Goal: Information Seeking & Learning: Learn about a topic

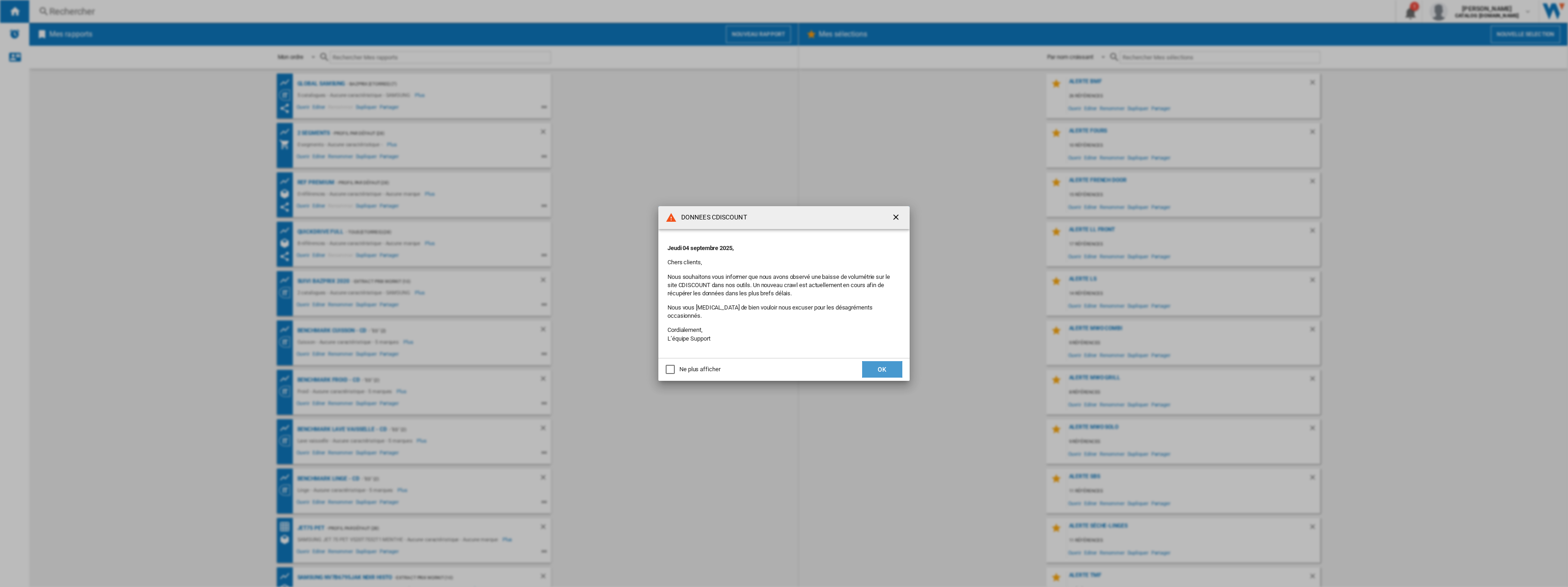
click at [887, 361] on button "OK" at bounding box center [883, 369] width 40 height 17
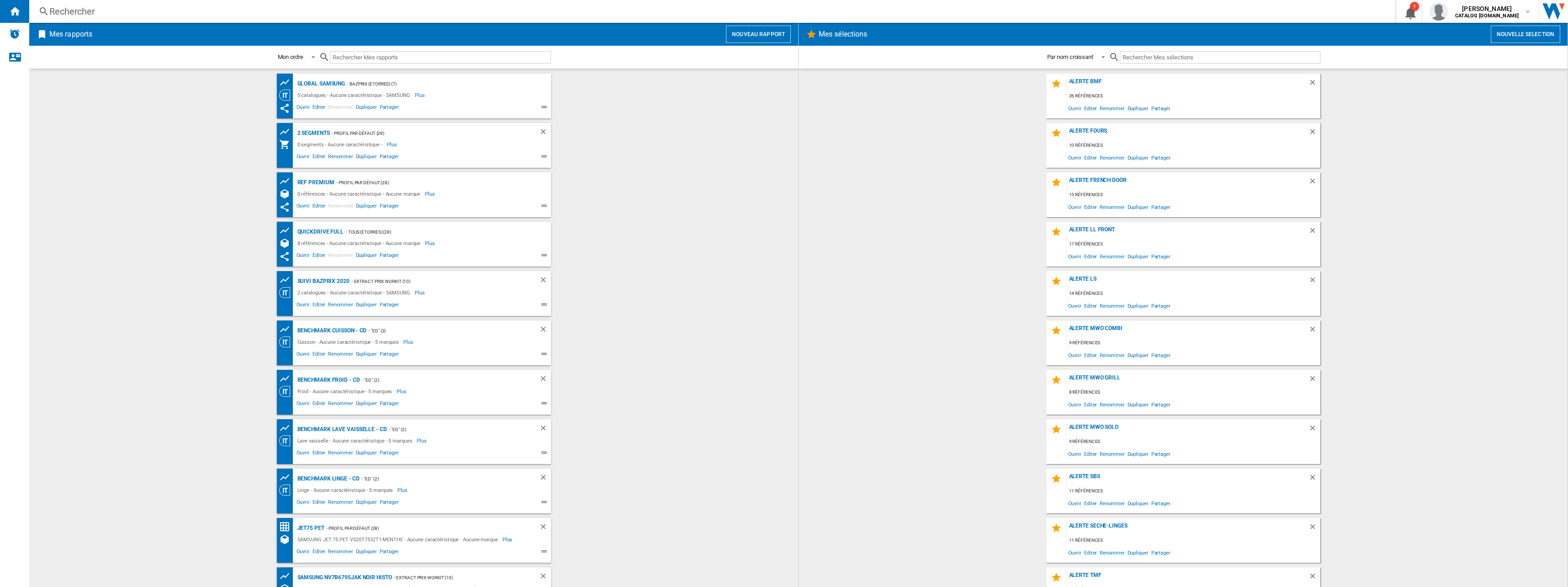
click at [91, 20] on div "Rechercher Rechercher 0 1 [PERSON_NAME] CATALOG [DOMAIN_NAME] CATALOG [DOMAIN_N…" at bounding box center [799, 11] width 1539 height 23
click at [85, 14] on div "Rechercher" at bounding box center [711, 11] width 1322 height 13
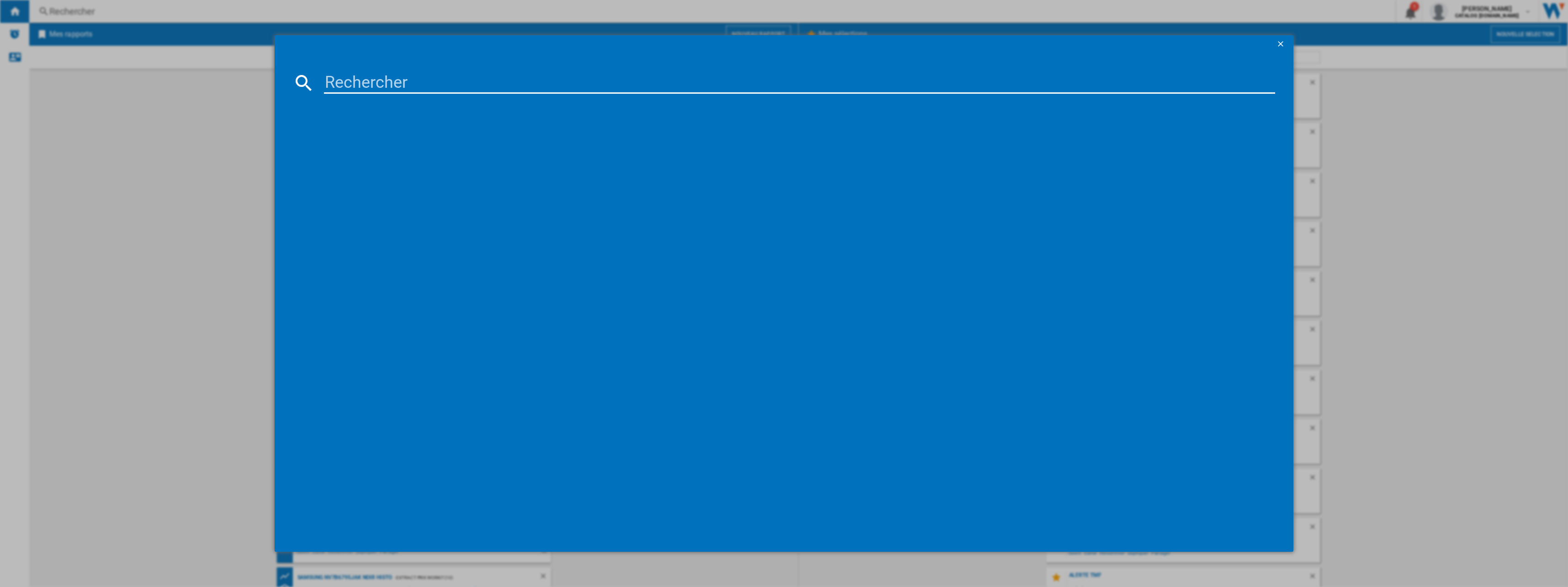
click at [440, 71] on md-dialog-content at bounding box center [784, 303] width 1020 height 498
click at [372, 93] on input at bounding box center [800, 83] width 952 height 22
drag, startPoint x: 420, startPoint y: 65, endPoint x: 407, endPoint y: 78, distance: 18.4
click at [421, 65] on md-dialog-content at bounding box center [784, 303] width 1020 height 498
click at [366, 87] on input at bounding box center [800, 83] width 952 height 22
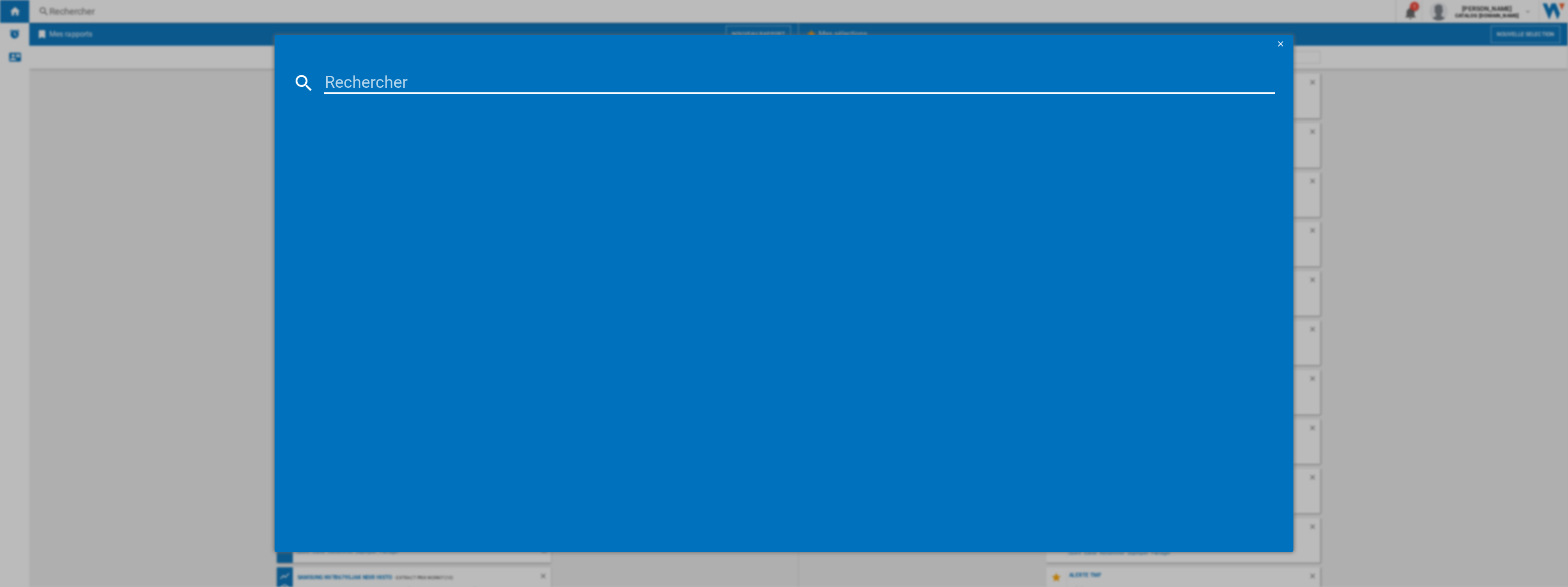
paste input "FL372BIE"
type input "FL372BIE"
click at [353, 138] on div "HISENSE FL372BIE METAL BRILLANT" at bounding box center [791, 142] width 942 height 9
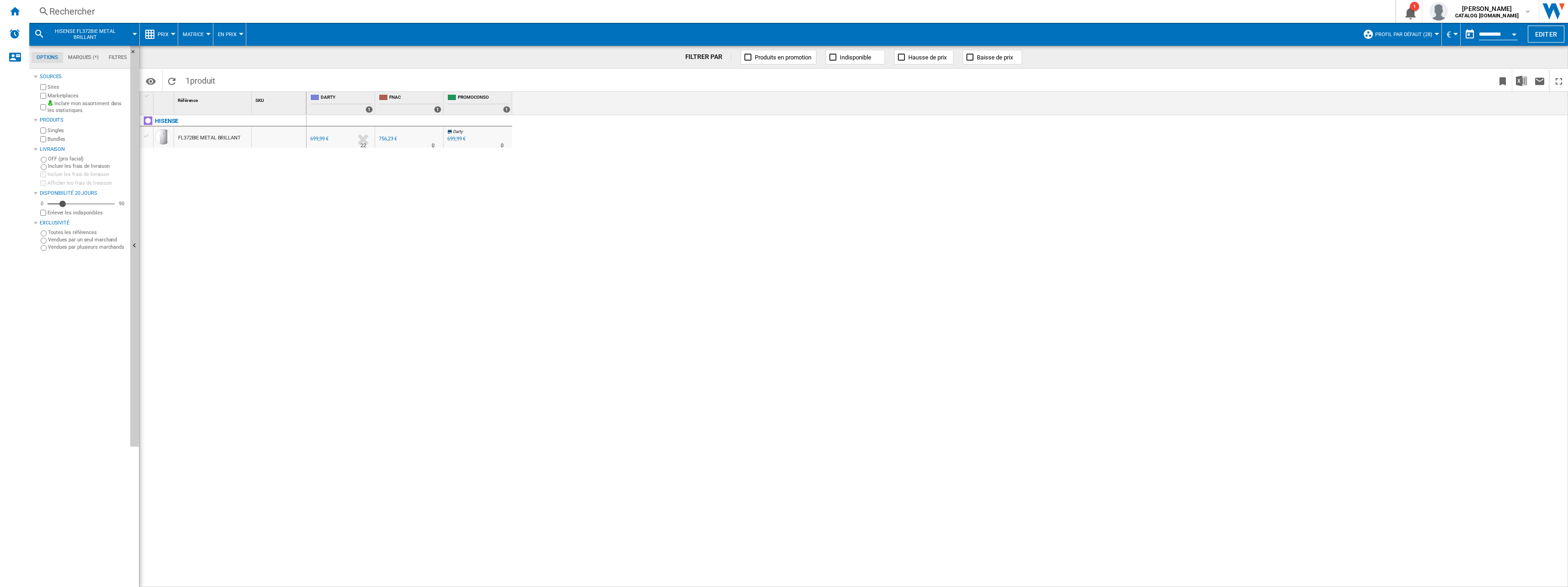
click at [167, 34] on span "Prix" at bounding box center [163, 34] width 11 height 6
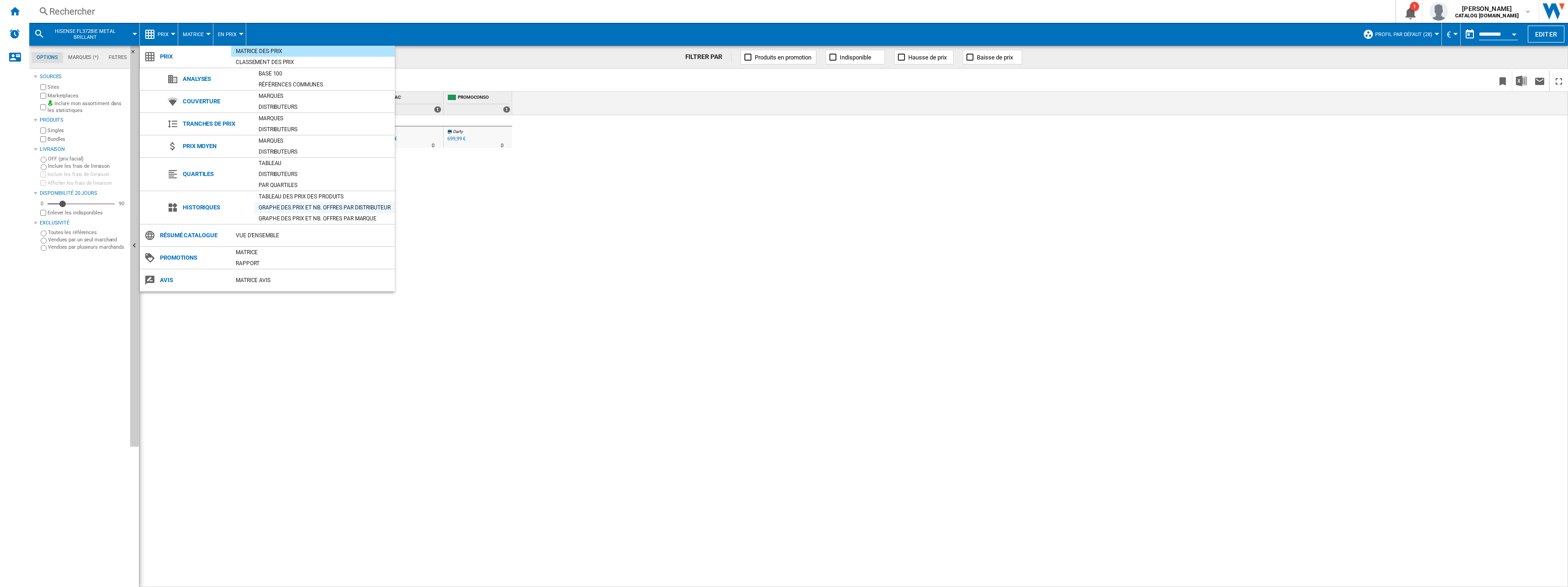
click at [285, 211] on div "Graphe des prix et nb. offres par distributeur" at bounding box center [325, 208] width 141 height 9
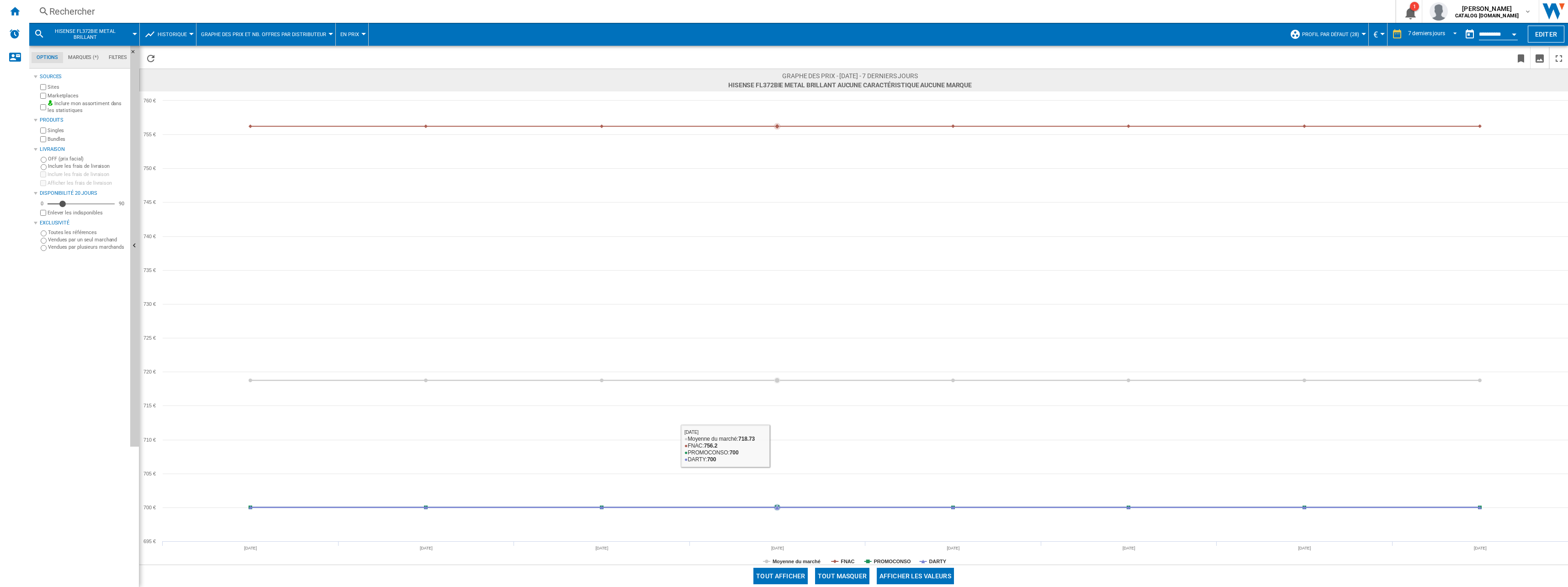
drag, startPoint x: 855, startPoint y: 576, endPoint x: 865, endPoint y: 568, distance: 12.8
click at [855, 576] on button "Tout masquer" at bounding box center [842, 576] width 54 height 17
click at [1414, 35] on div "7 derniers jours" at bounding box center [1426, 34] width 37 height 7
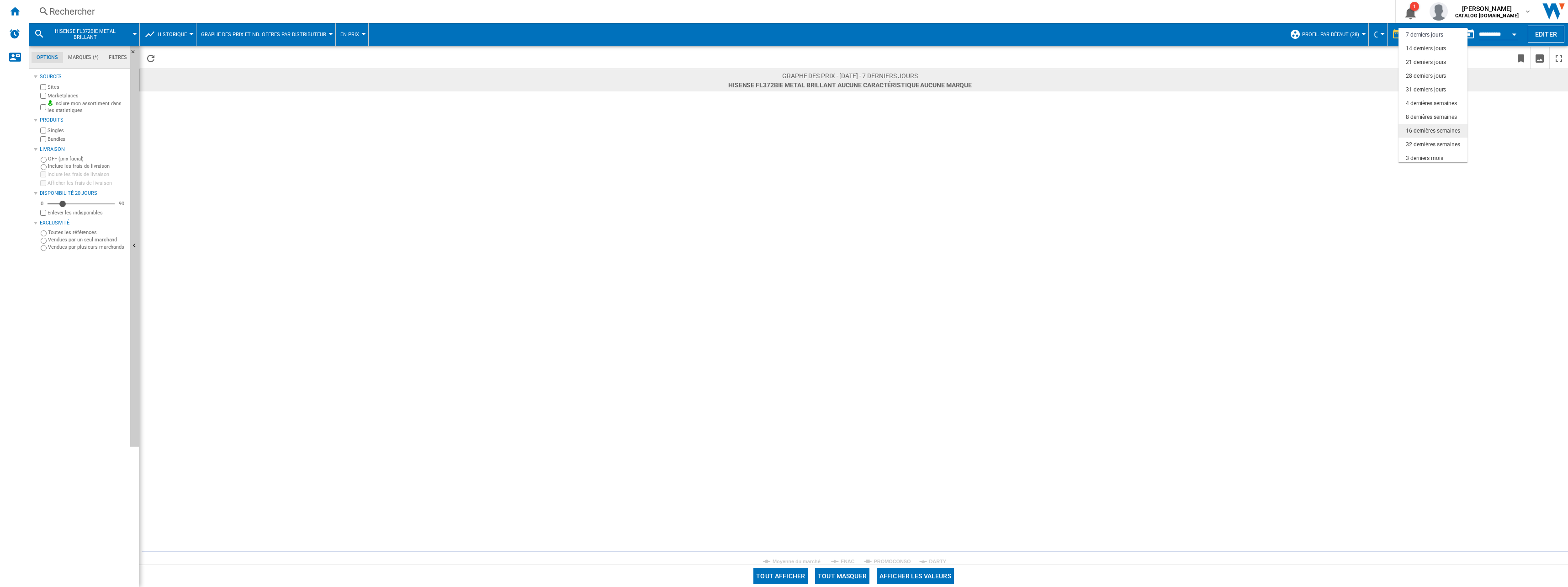
scroll to position [58, 0]
click at [1427, 128] on div "6 derniers mois" at bounding box center [1425, 128] width 38 height 8
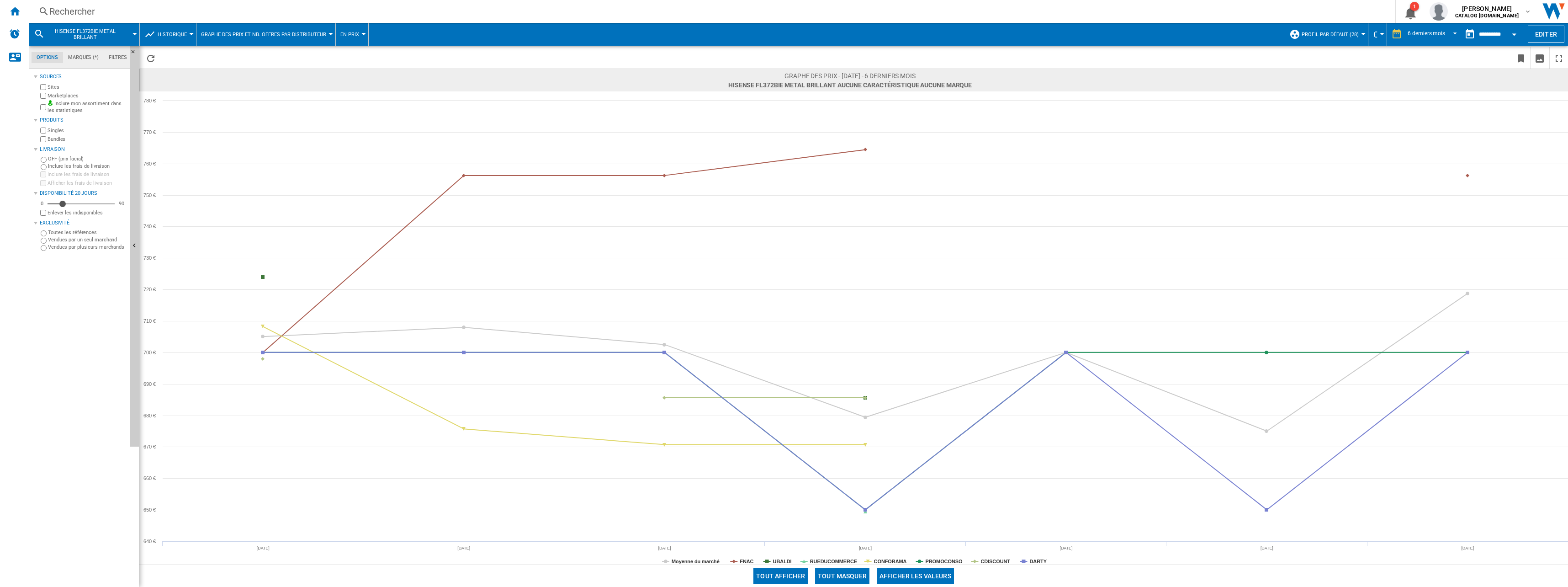
click at [841, 572] on button "Tout masquer" at bounding box center [842, 576] width 54 height 17
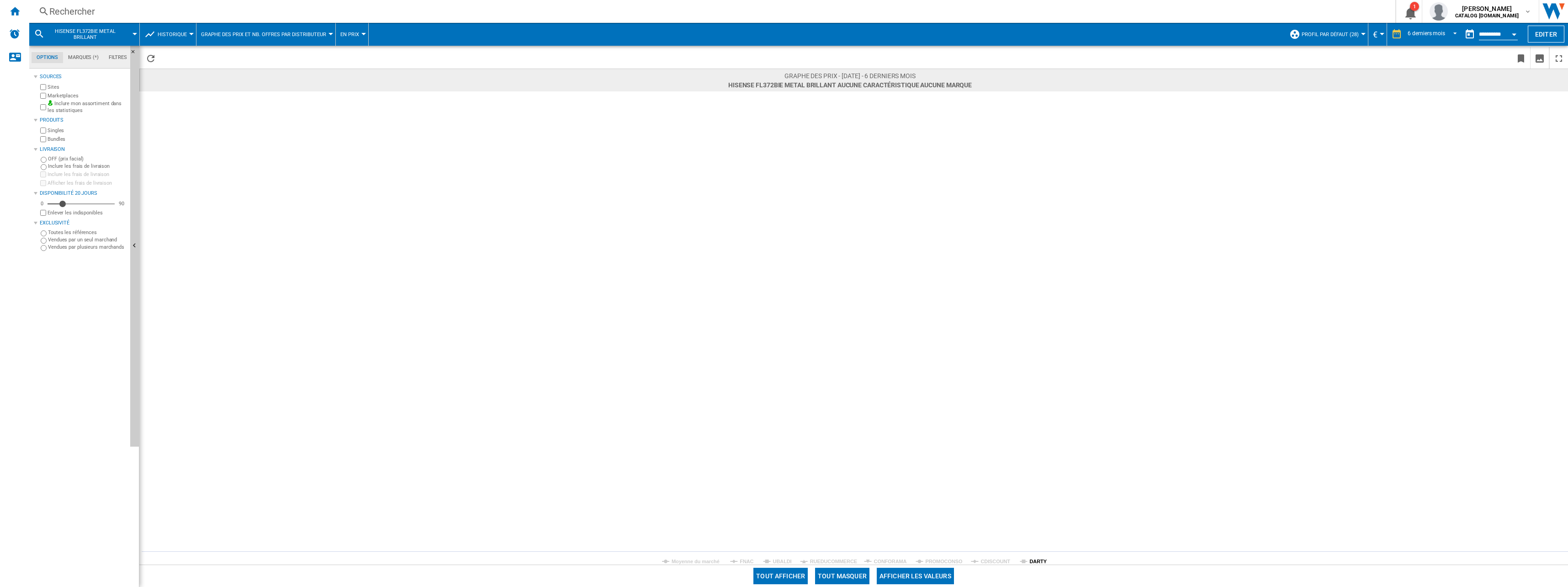
click at [1038, 559] on tspan "DARTY" at bounding box center [1038, 561] width 17 height 5
click at [140, 7] on div "Rechercher" at bounding box center [711, 11] width 1322 height 13
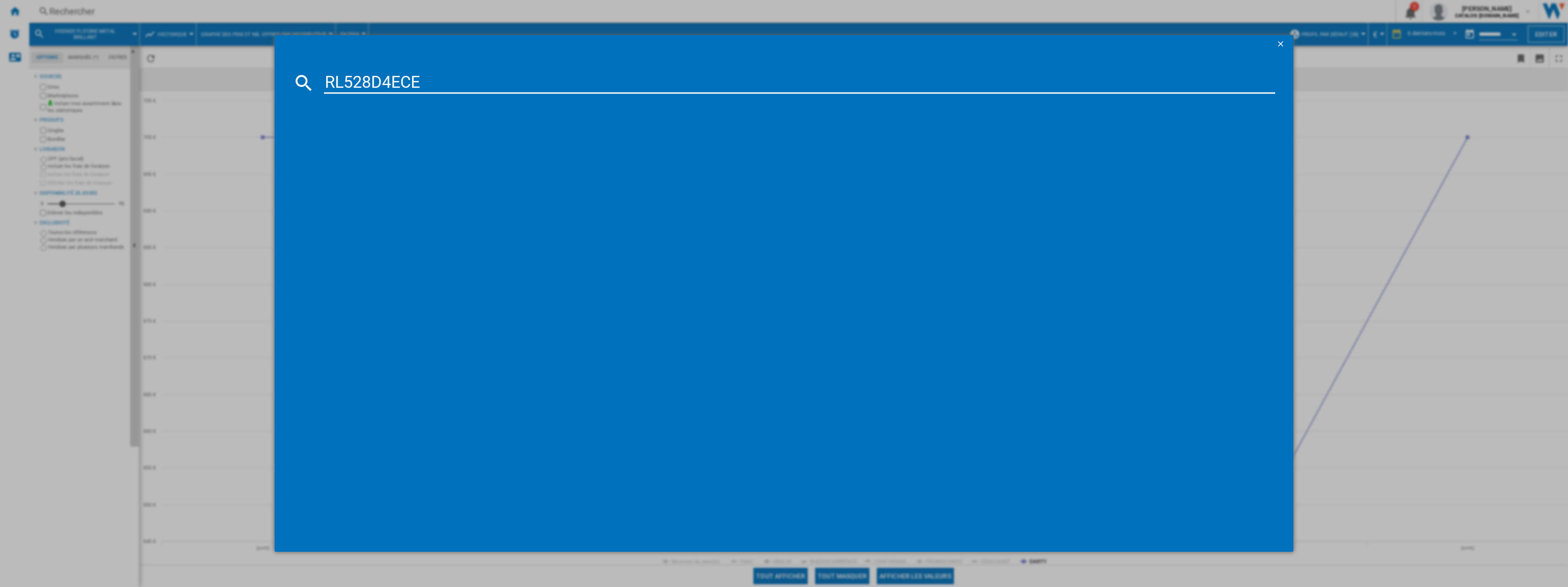
type input "RL528D4ECE"
click at [362, 142] on div "HISENSE RL528D4ECE INOX" at bounding box center [791, 142] width 942 height 9
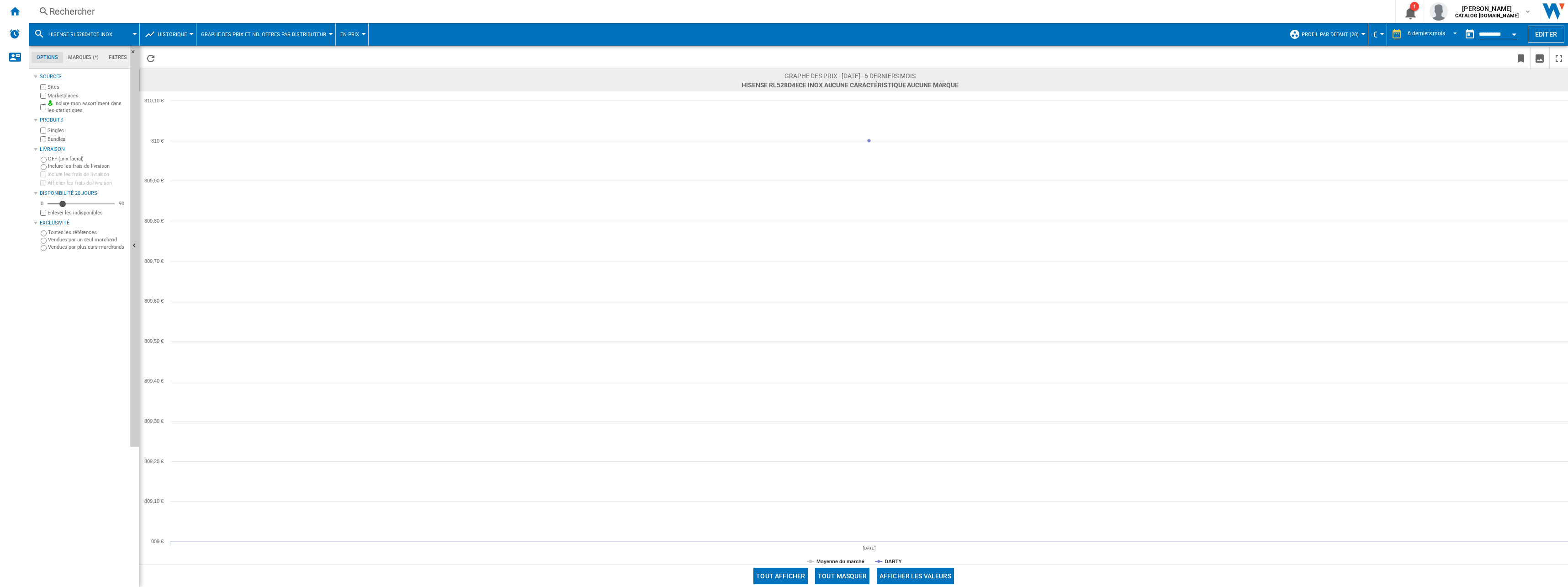
click at [99, 13] on div "Rechercher" at bounding box center [711, 11] width 1322 height 13
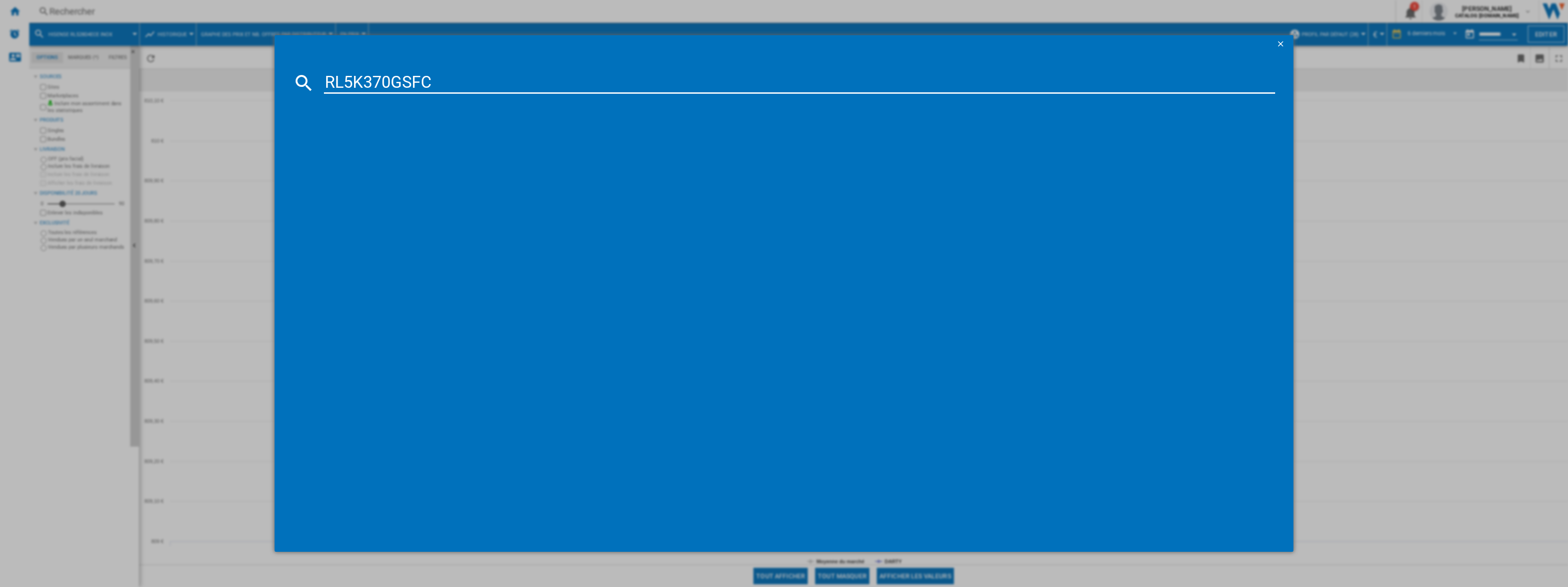
type input "RL5K370GSFC"
click at [376, 138] on div "HISENSE RL5K370GSFC NOIR" at bounding box center [791, 142] width 942 height 9
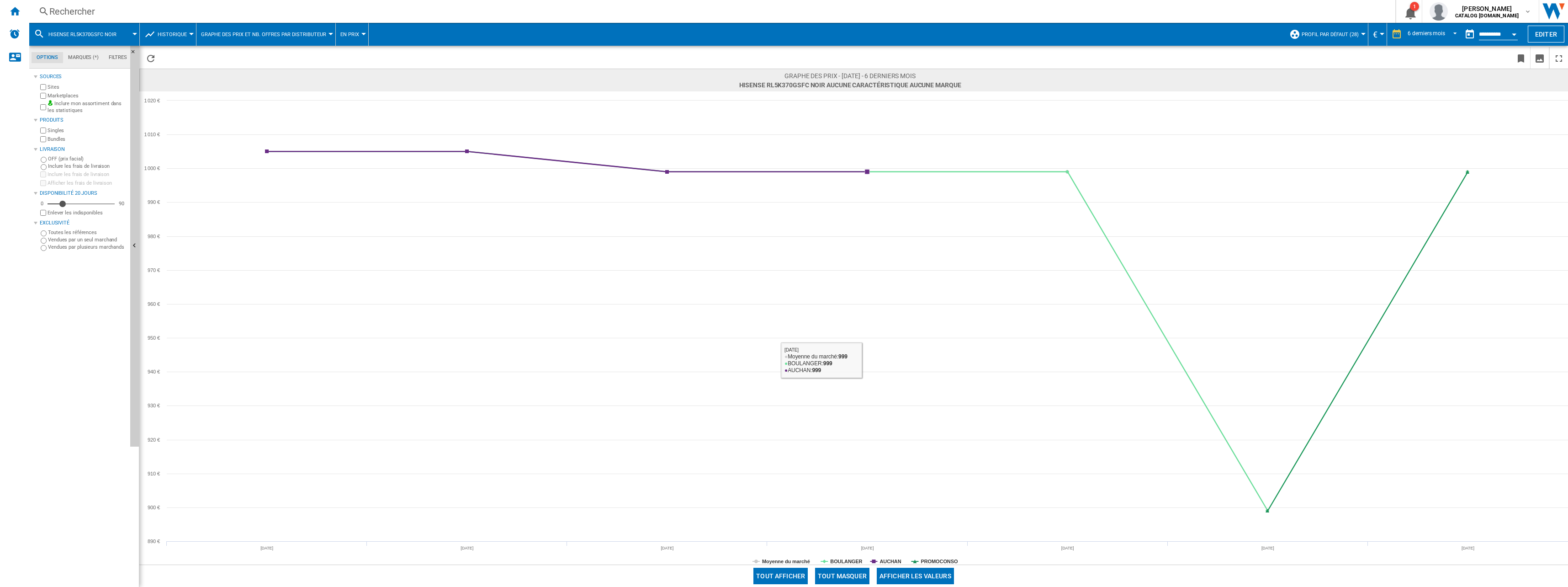
click at [852, 574] on button "Tout masquer" at bounding box center [842, 576] width 54 height 17
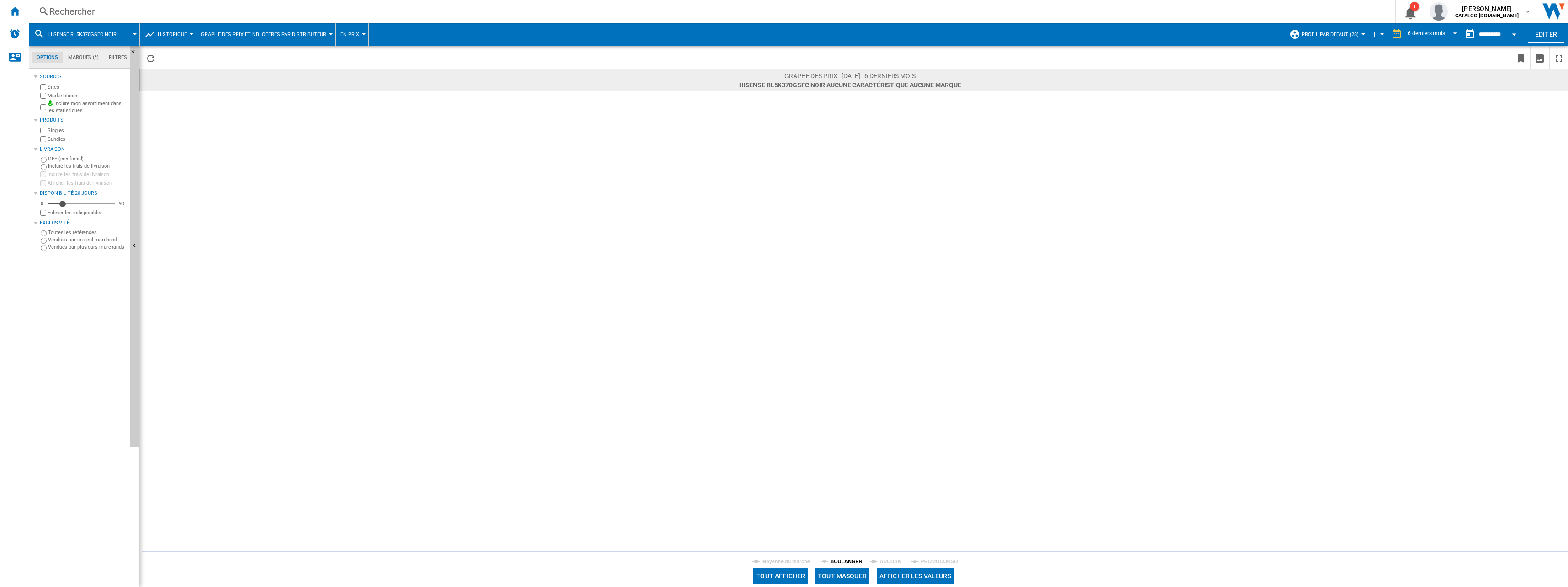
click at [855, 561] on tspan "BOULANGER" at bounding box center [846, 561] width 32 height 5
